Goal: Task Accomplishment & Management: Use online tool/utility

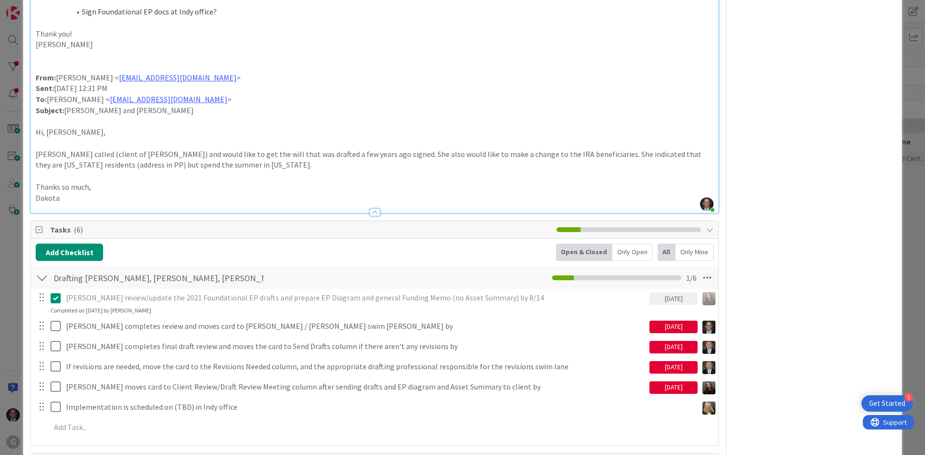
scroll to position [915, 0]
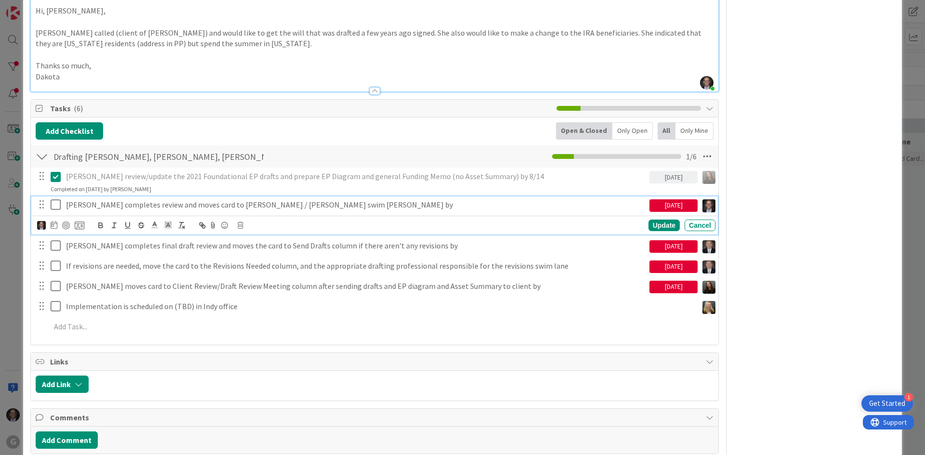
click at [56, 206] on icon at bounding box center [58, 205] width 14 height 12
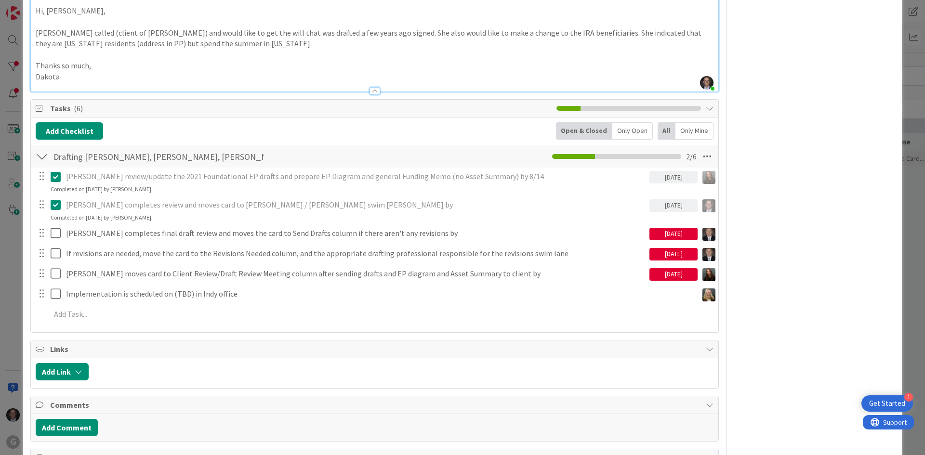
type textarea "x"
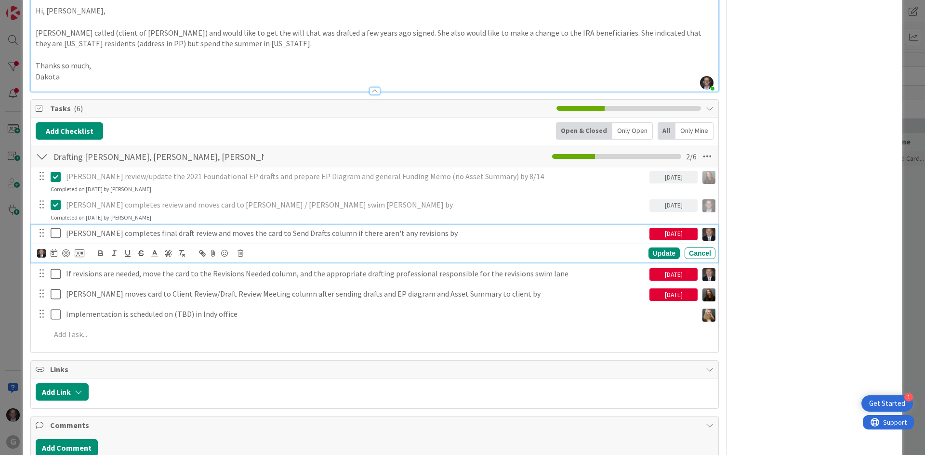
click at [215, 234] on p "[PERSON_NAME] completes final draft review and moves the card to Send Drafts co…" at bounding box center [355, 233] width 579 height 11
click at [57, 253] on div at bounding box center [60, 254] width 47 height 12
click at [55, 253] on icon at bounding box center [54, 253] width 7 height 8
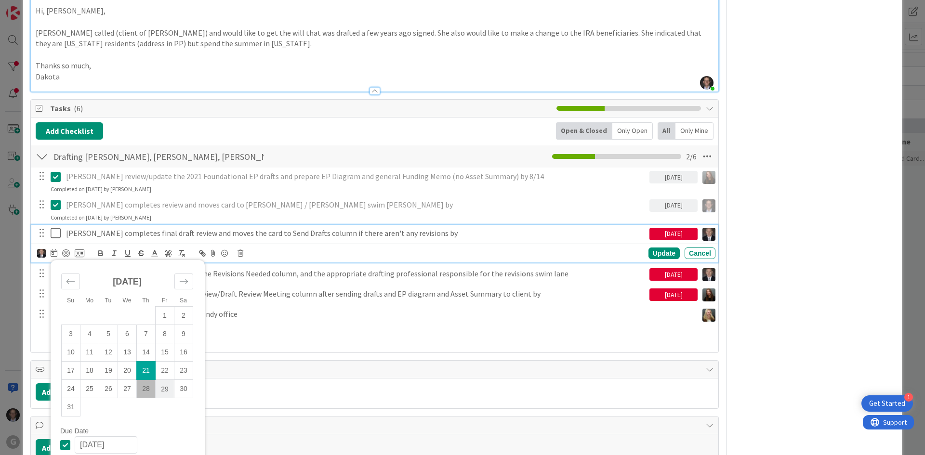
click at [170, 393] on td "29" at bounding box center [165, 389] width 19 height 18
type input "[DATE]"
type textarea "x"
click at [660, 251] on div "Update" at bounding box center [663, 254] width 31 height 12
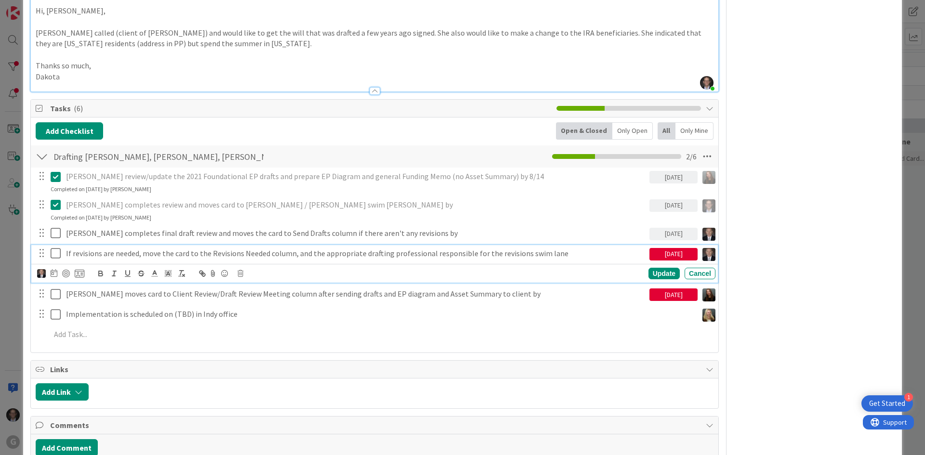
click at [314, 253] on p "If revisions are needed, move the card to the Revisions Needed column, and the …" at bounding box center [355, 253] width 579 height 11
click at [53, 273] on icon at bounding box center [54, 273] width 7 height 8
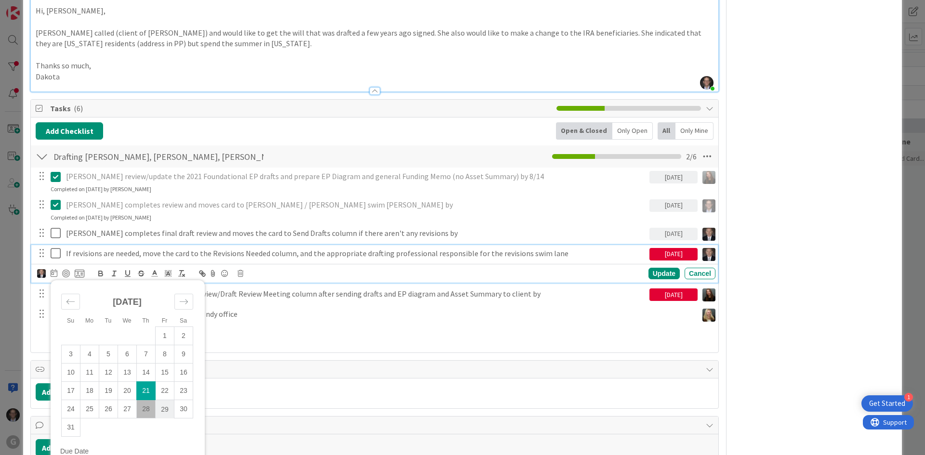
click at [167, 409] on td "29" at bounding box center [165, 409] width 19 height 18
type input "[DATE]"
type textarea "x"
click at [659, 270] on div "Update" at bounding box center [663, 274] width 31 height 12
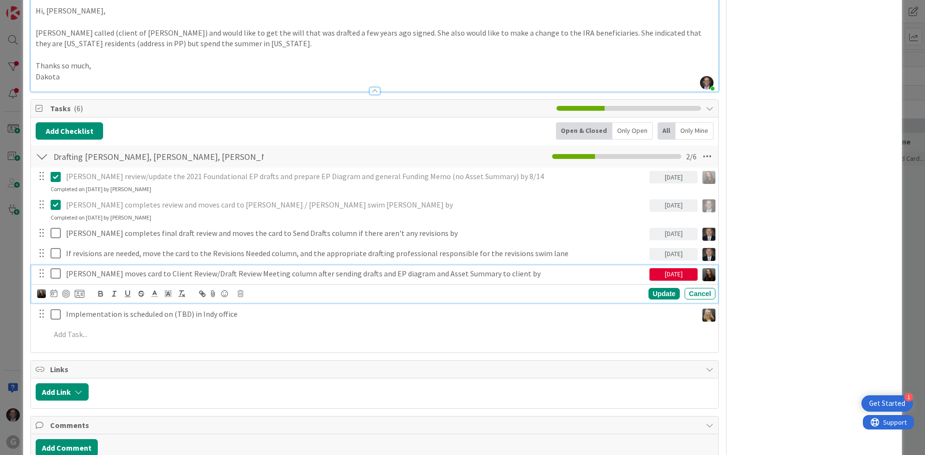
click at [215, 275] on p "[PERSON_NAME] moves card to Client Review/Draft Review Meeting column after sen…" at bounding box center [355, 273] width 579 height 11
click at [53, 293] on icon at bounding box center [54, 293] width 7 height 8
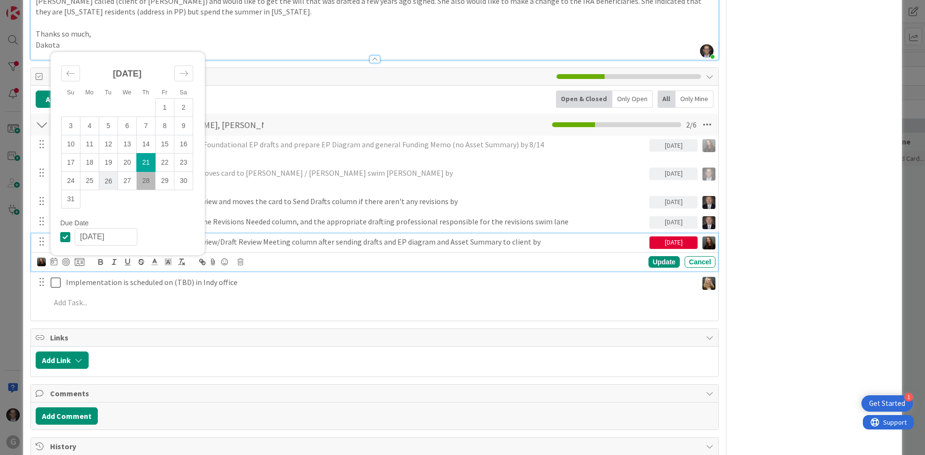
scroll to position [963, 0]
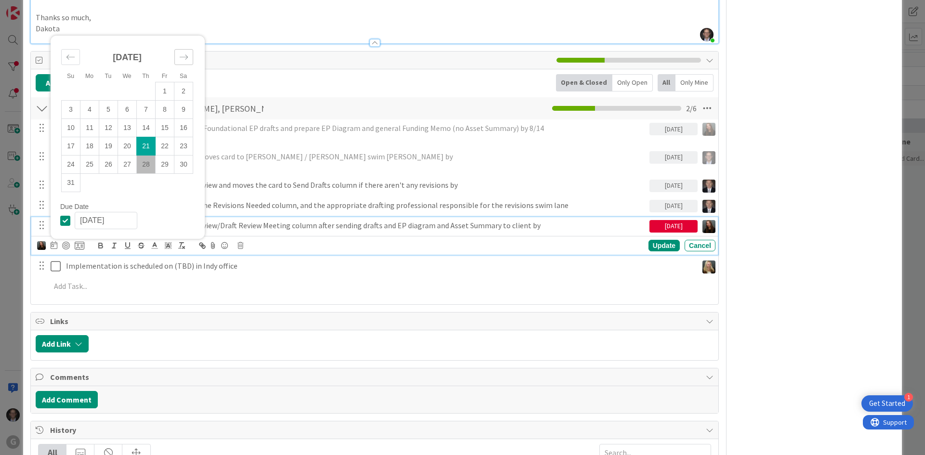
click at [186, 57] on icon "Move forward to switch to the next month." at bounding box center [183, 56] width 9 height 9
click at [108, 111] on td "2" at bounding box center [108, 110] width 19 height 18
type input "[DATE]"
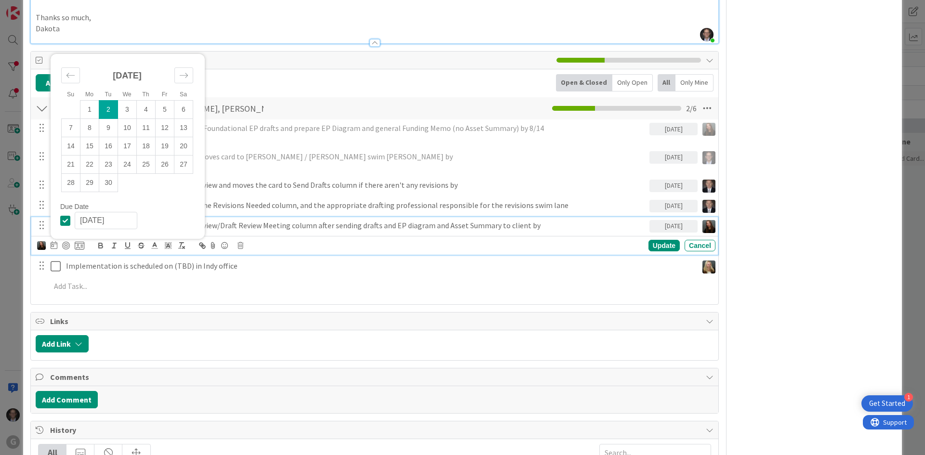
type textarea "x"
click at [655, 247] on div "Update" at bounding box center [663, 246] width 31 height 12
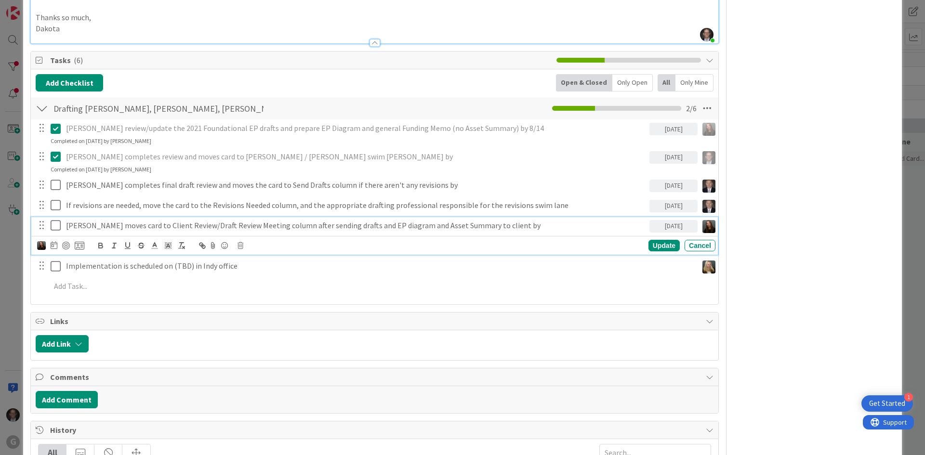
click at [488, 225] on p "[PERSON_NAME] moves card to Client Review/Draft Review Meeting column after sen…" at bounding box center [355, 225] width 579 height 11
drag, startPoint x: 489, startPoint y: 225, endPoint x: 495, endPoint y: 224, distance: 5.4
click at [490, 225] on p "[PERSON_NAME] moves card to Client Review/Draft Review Meeting column after sen…" at bounding box center [355, 225] width 579 height 11
click at [658, 242] on div "Update" at bounding box center [663, 246] width 31 height 12
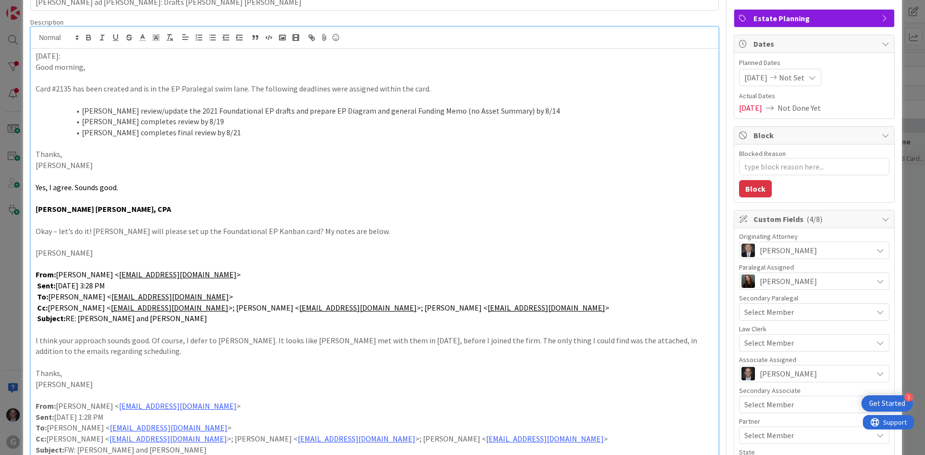
scroll to position [0, 0]
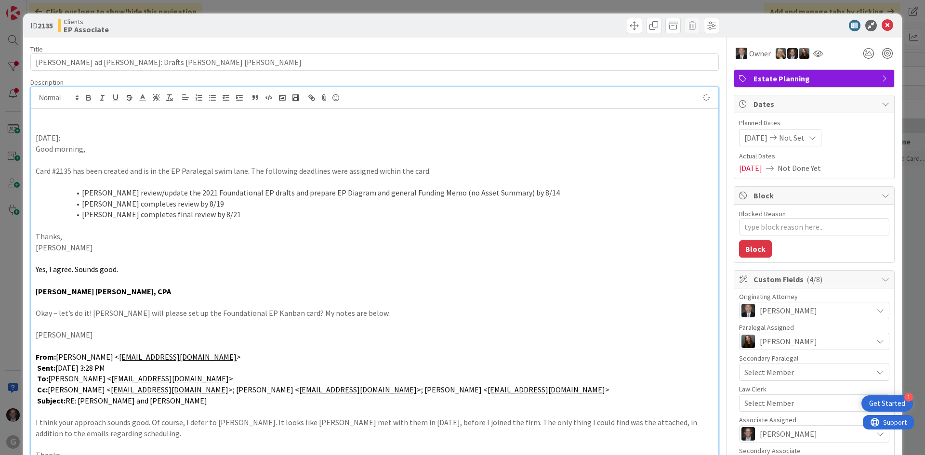
type textarea "x"
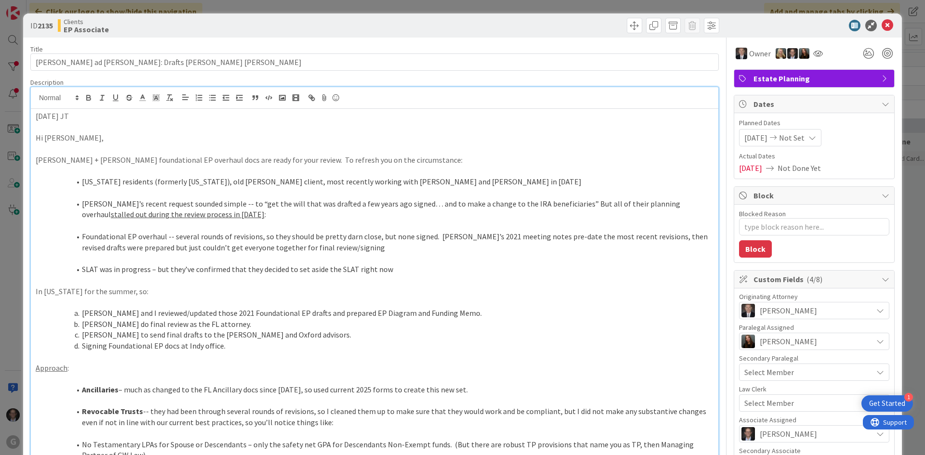
drag, startPoint x: 42, startPoint y: 116, endPoint x: 101, endPoint y: 117, distance: 58.3
click at [91, 98] on icon "button" at bounding box center [88, 97] width 9 height 9
click at [73, 139] on p "Hi [PERSON_NAME]," at bounding box center [375, 137] width 678 height 11
click at [90, 117] on p "[DATE] JT" at bounding box center [375, 116] width 678 height 11
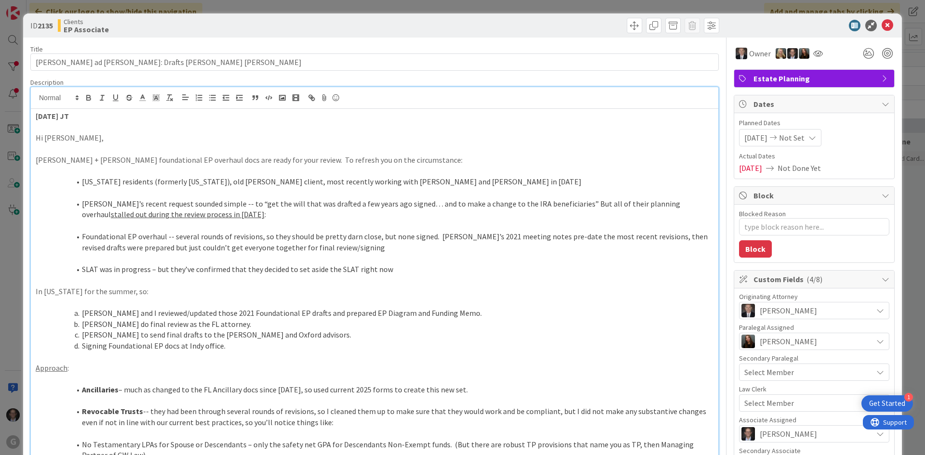
click at [101, 117] on p "[DATE] JT" at bounding box center [375, 116] width 678 height 11
drag, startPoint x: 87, startPoint y: 117, endPoint x: 143, endPoint y: 111, distance: 56.2
click at [162, 117] on p "[DATE] JT - to [PERSON_NAME] for review" at bounding box center [375, 116] width 678 height 11
click at [89, 95] on icon "button" at bounding box center [88, 96] width 3 height 2
drag, startPoint x: 35, startPoint y: 137, endPoint x: 159, endPoint y: 135, distance: 124.8
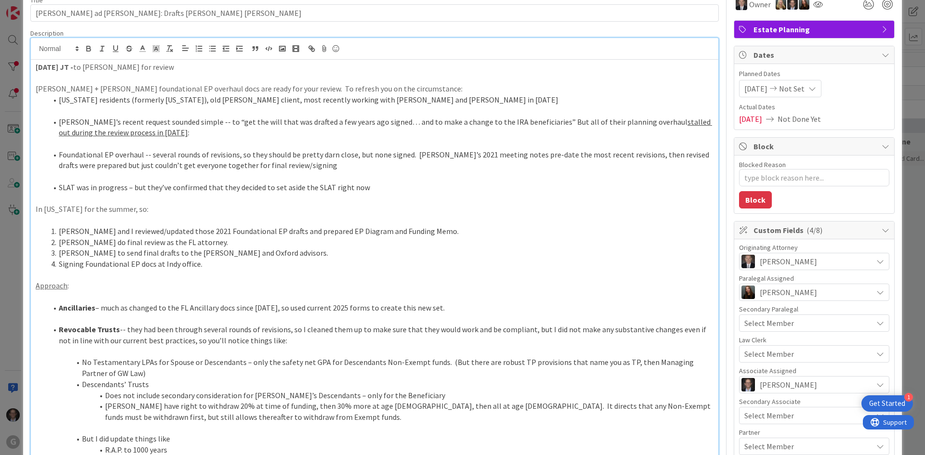
scroll to position [82, 0]
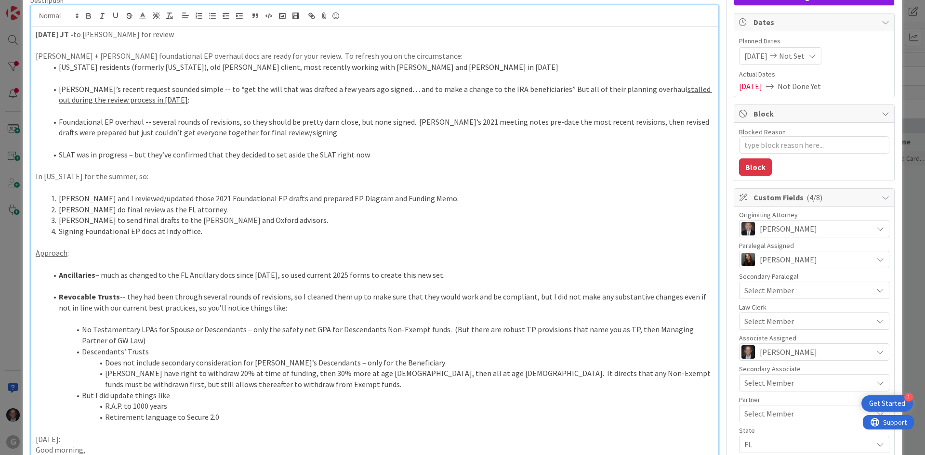
type textarea "x"
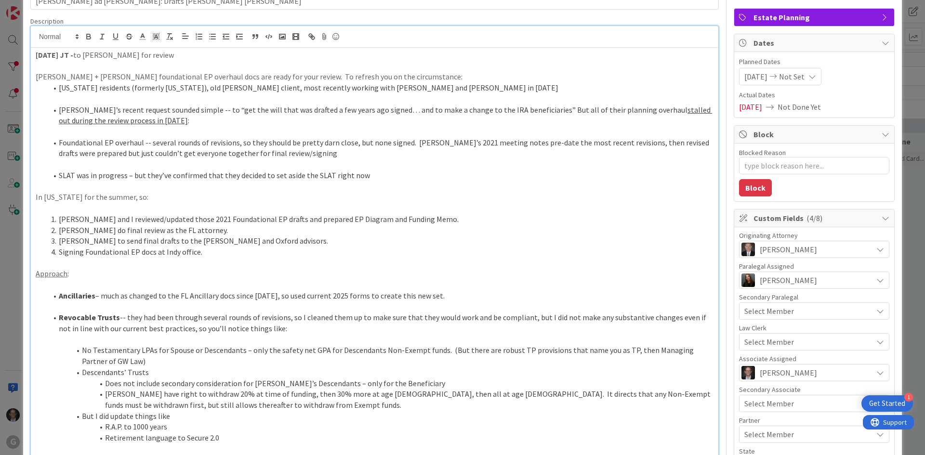
scroll to position [0, 0]
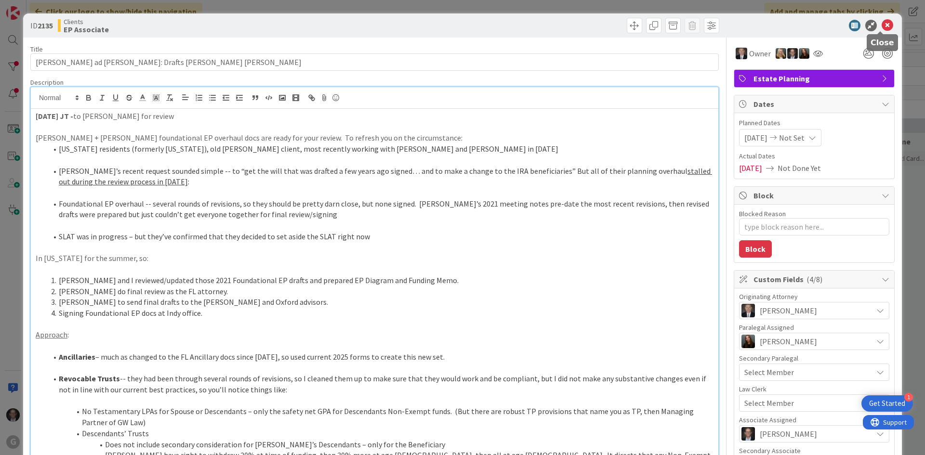
click at [881, 24] on icon at bounding box center [887, 26] width 12 height 12
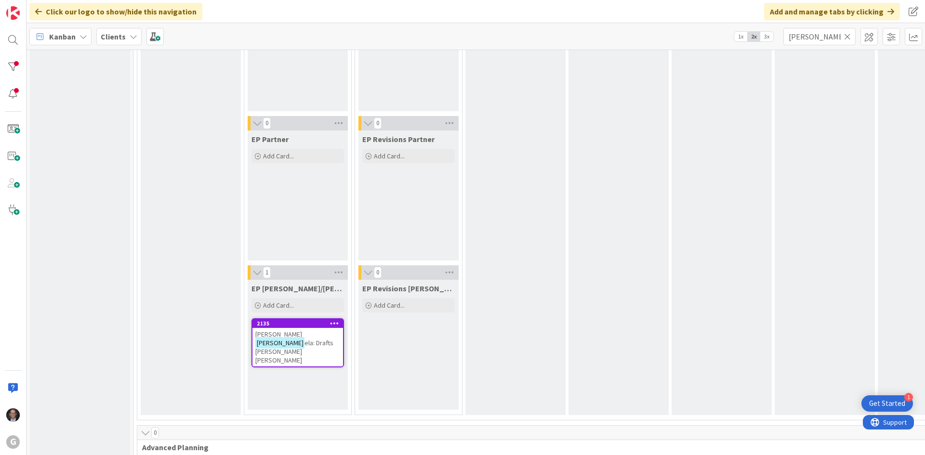
scroll to position [270, 0]
